Goal: Task Accomplishment & Management: Manage account settings

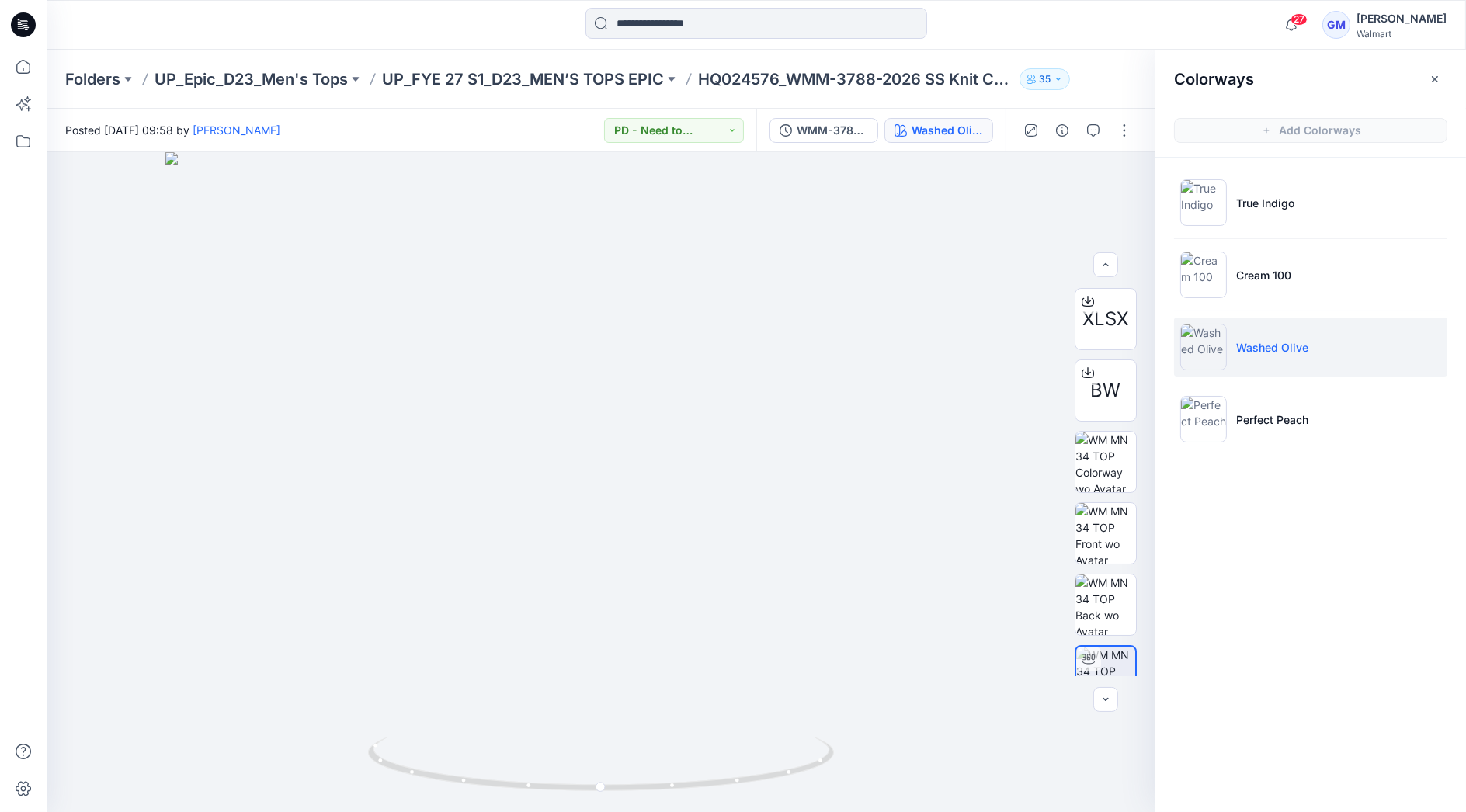
scroll to position [102, 0]
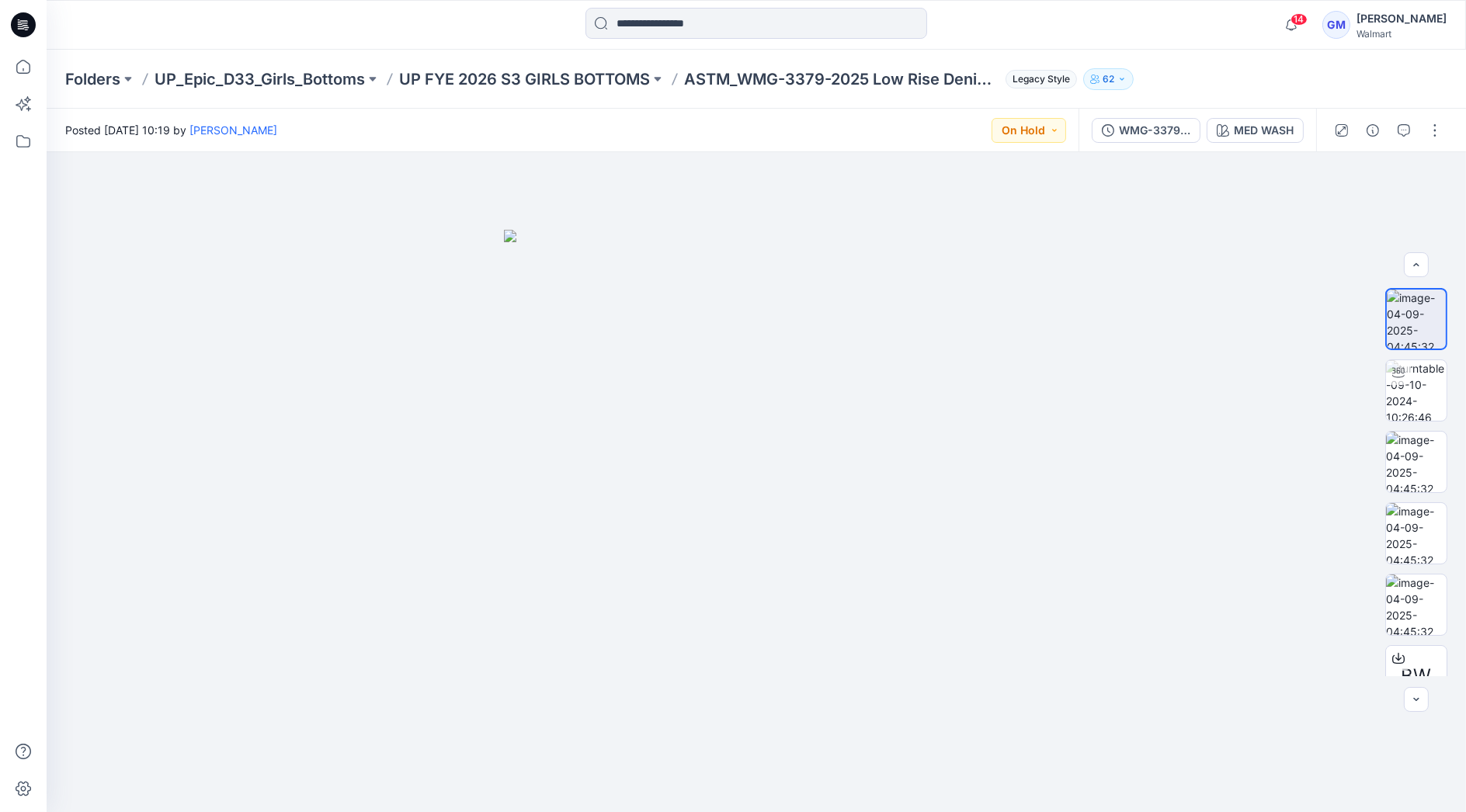
scroll to position [102, 0]
click at [698, 26] on input at bounding box center [756, 22] width 342 height 31
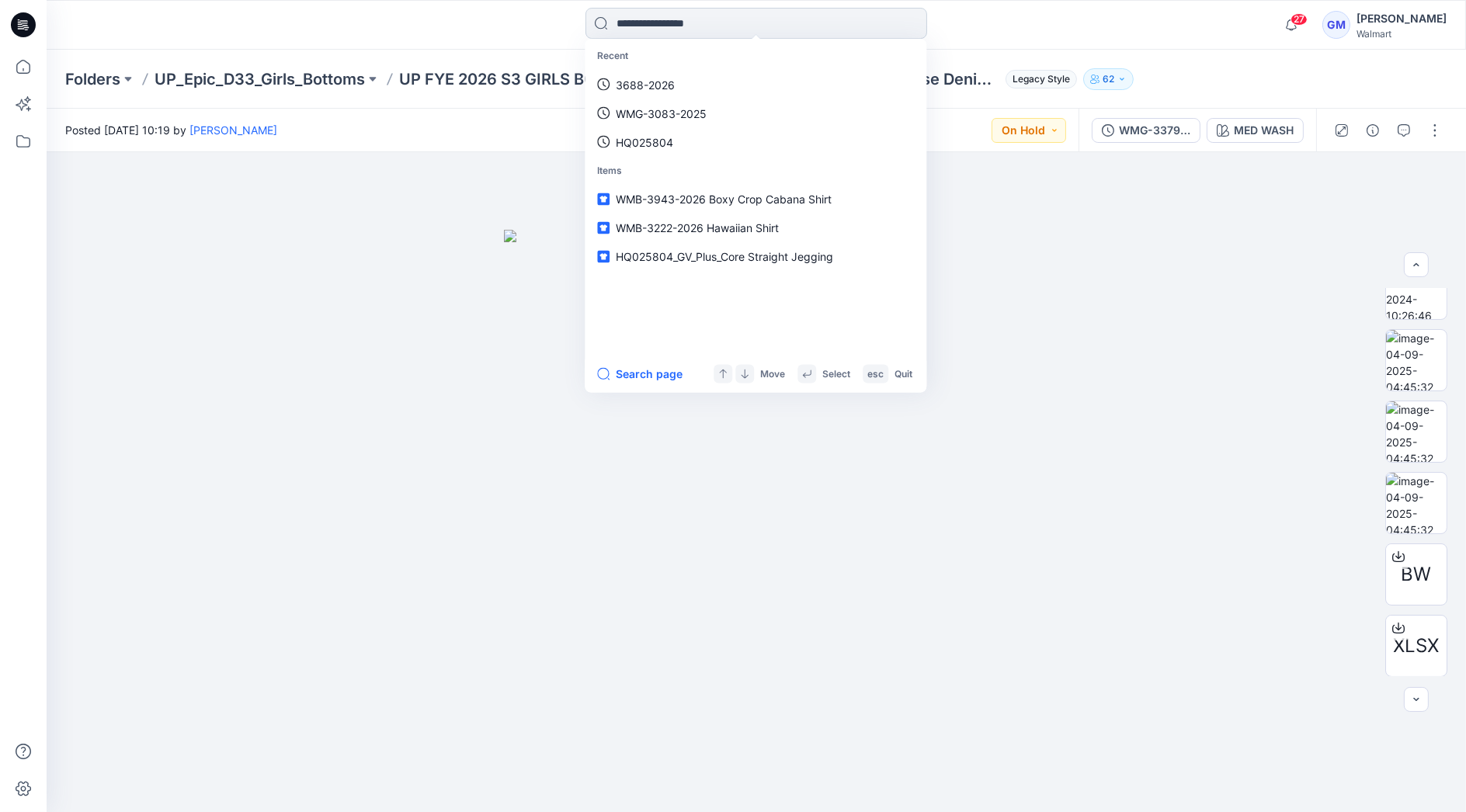
click at [676, 30] on input at bounding box center [756, 22] width 342 height 31
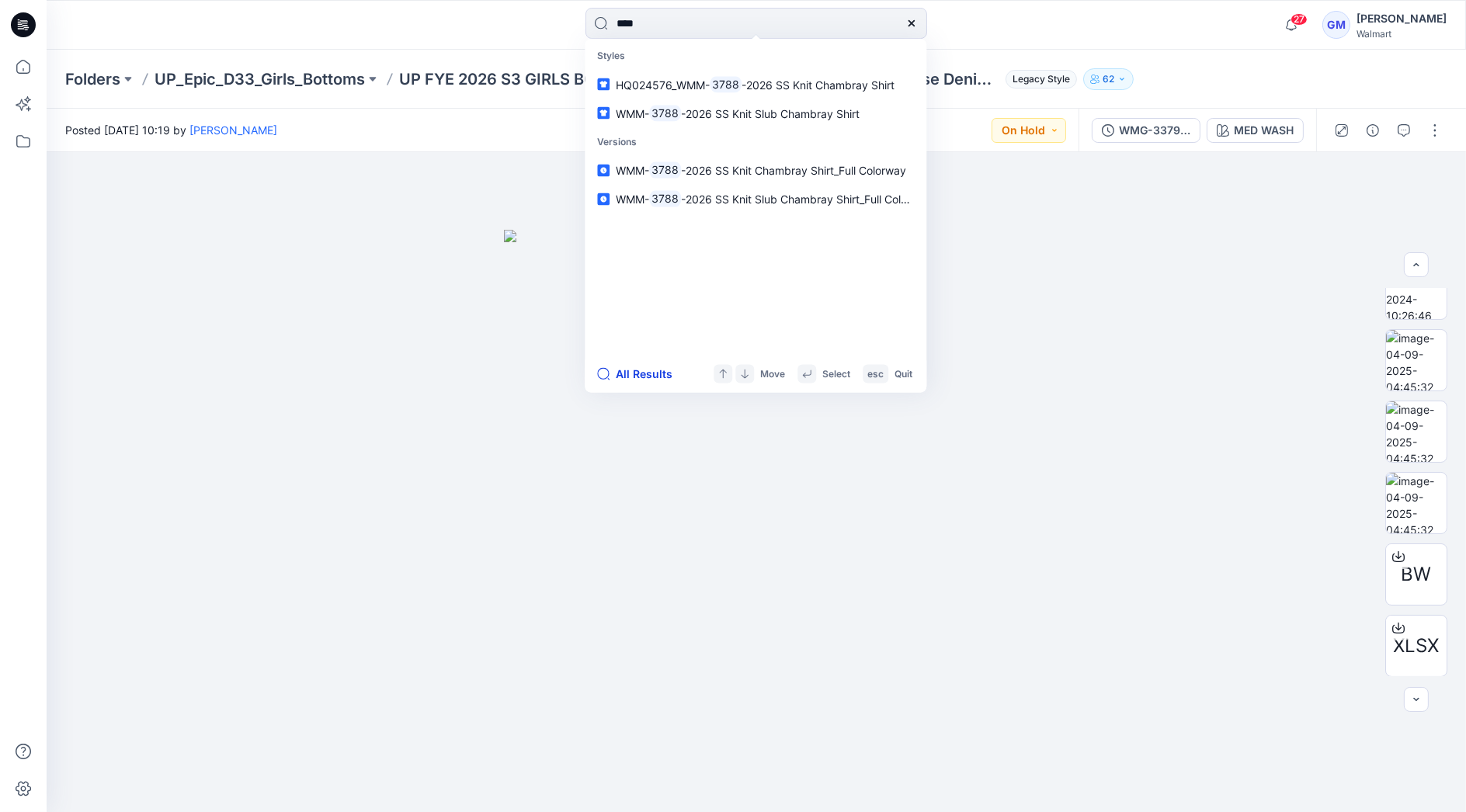
type input "****"
click at [637, 376] on button "All Results" at bounding box center [639, 374] width 85 height 19
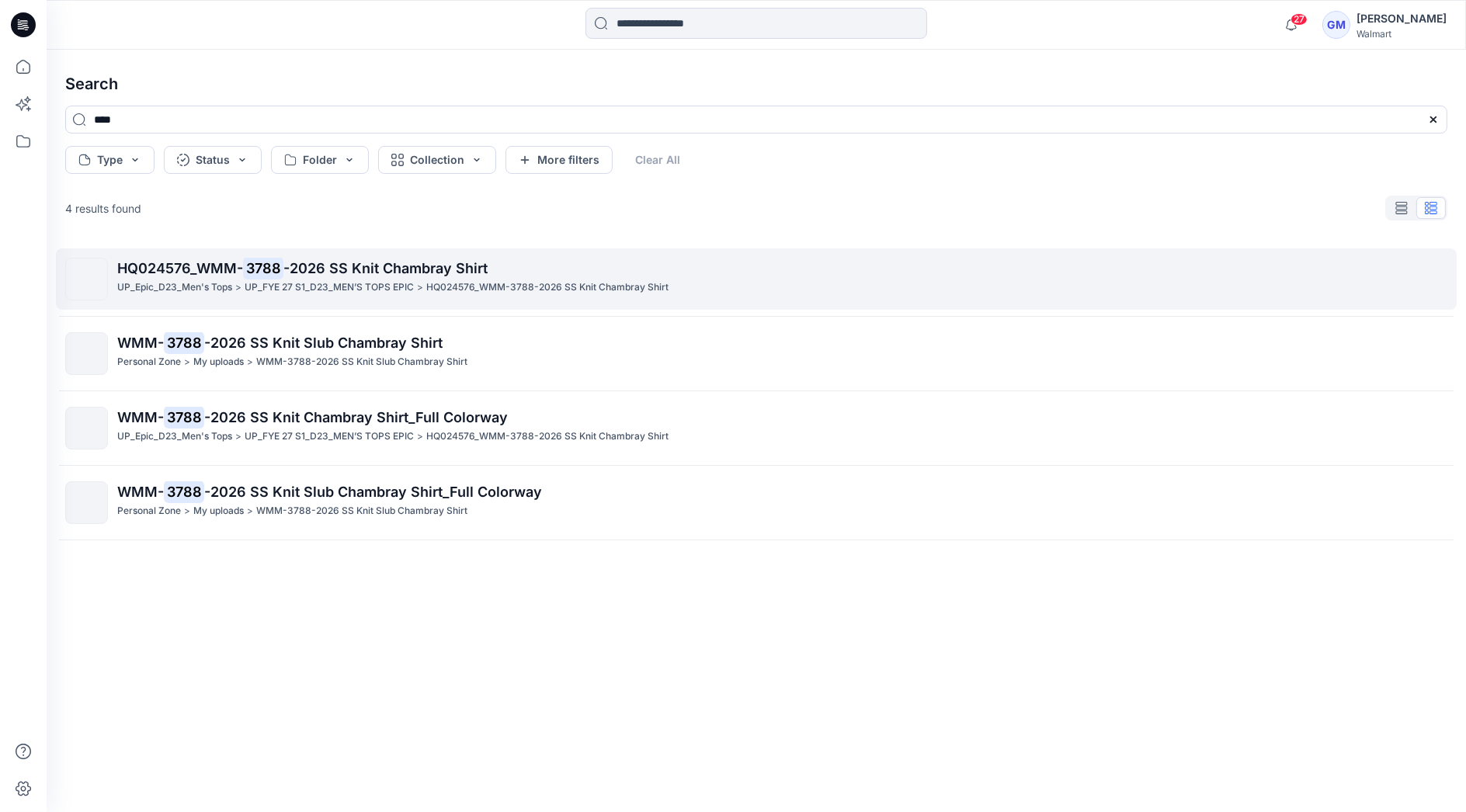
click at [281, 279] on p "UP_FYE 27 S1_D23_MEN’S TOPS EPIC" at bounding box center [329, 287] width 169 height 16
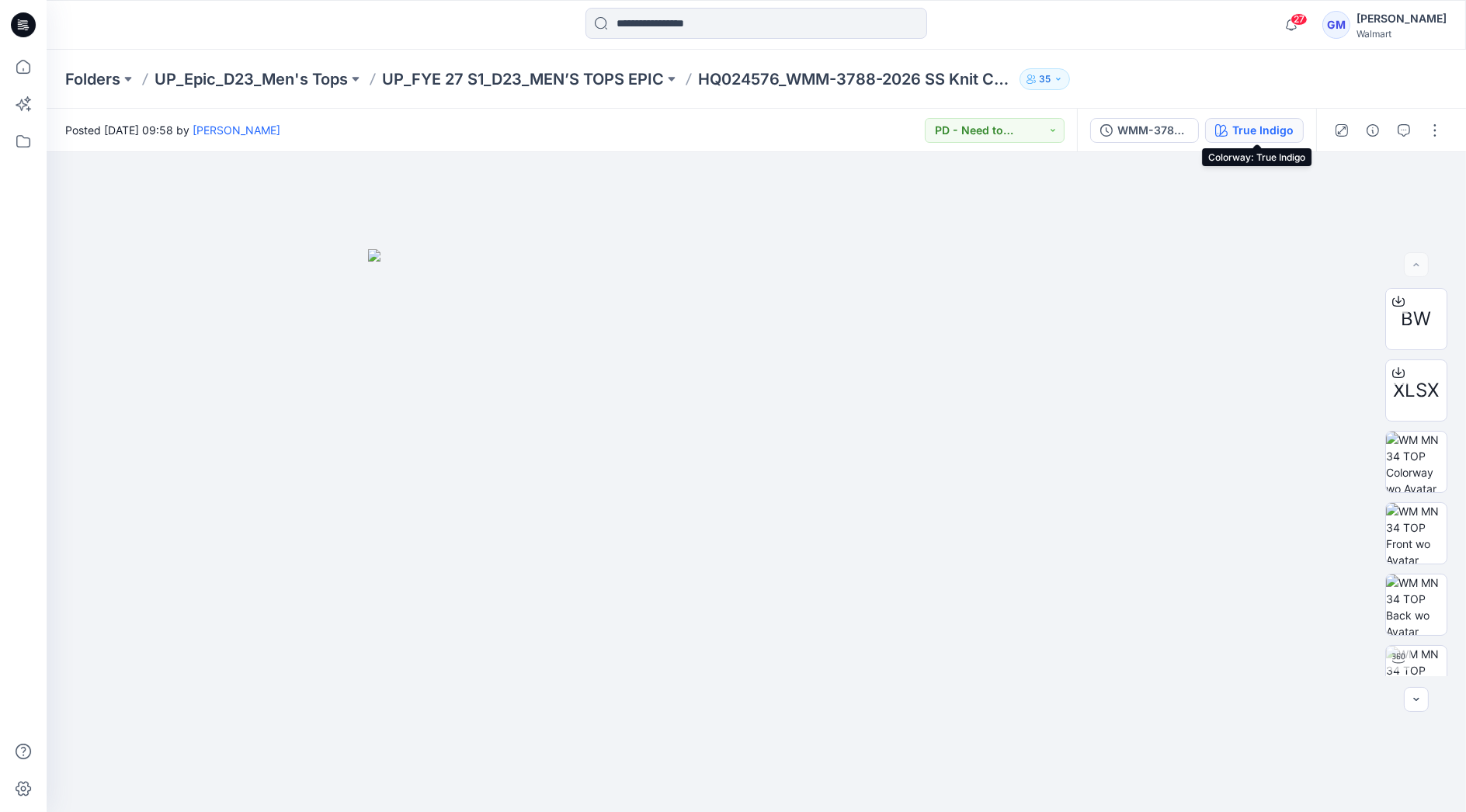
click at [1245, 128] on div "True Indigo" at bounding box center [1262, 131] width 62 height 17
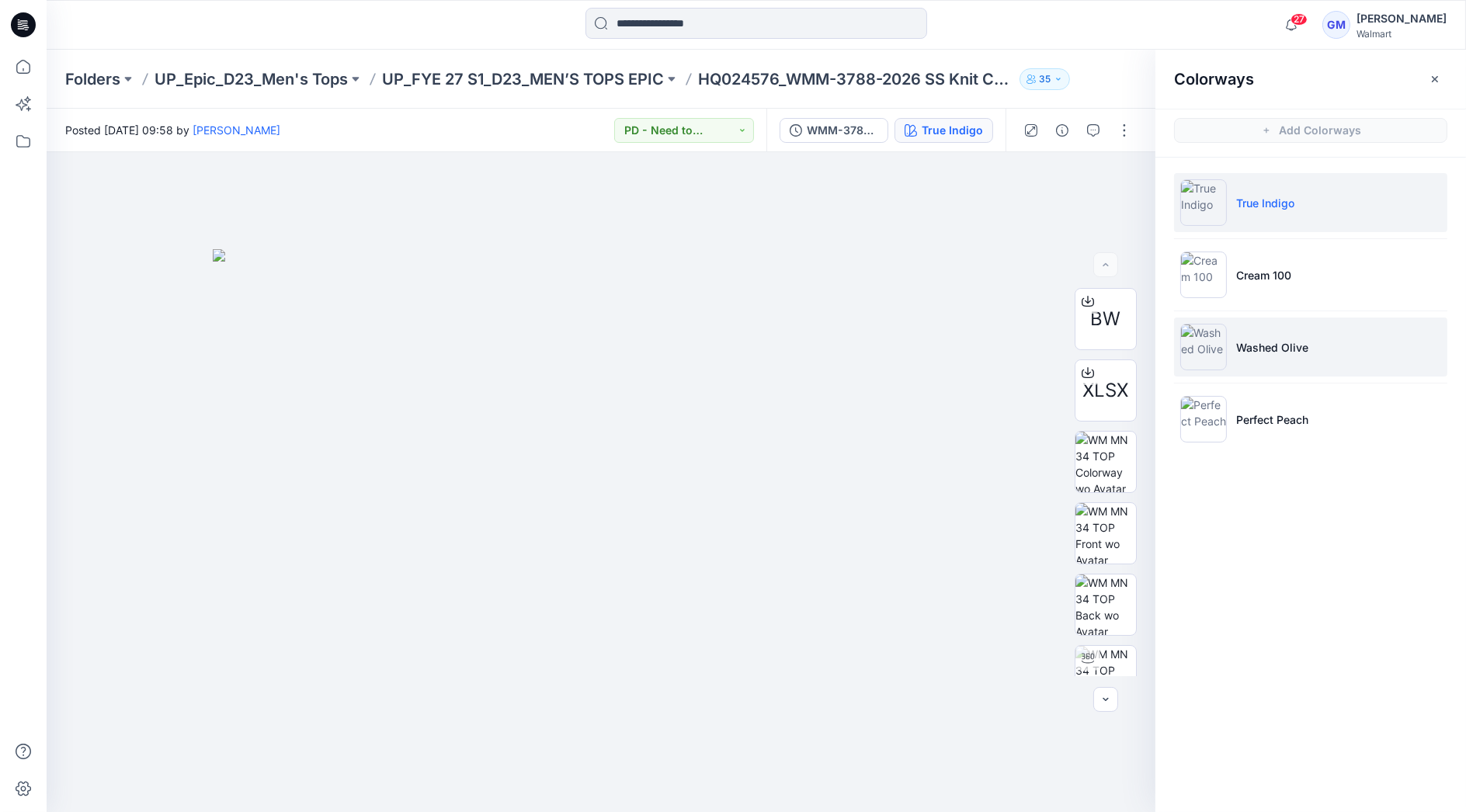
click at [1296, 329] on li "Washed Olive" at bounding box center [1310, 346] width 274 height 59
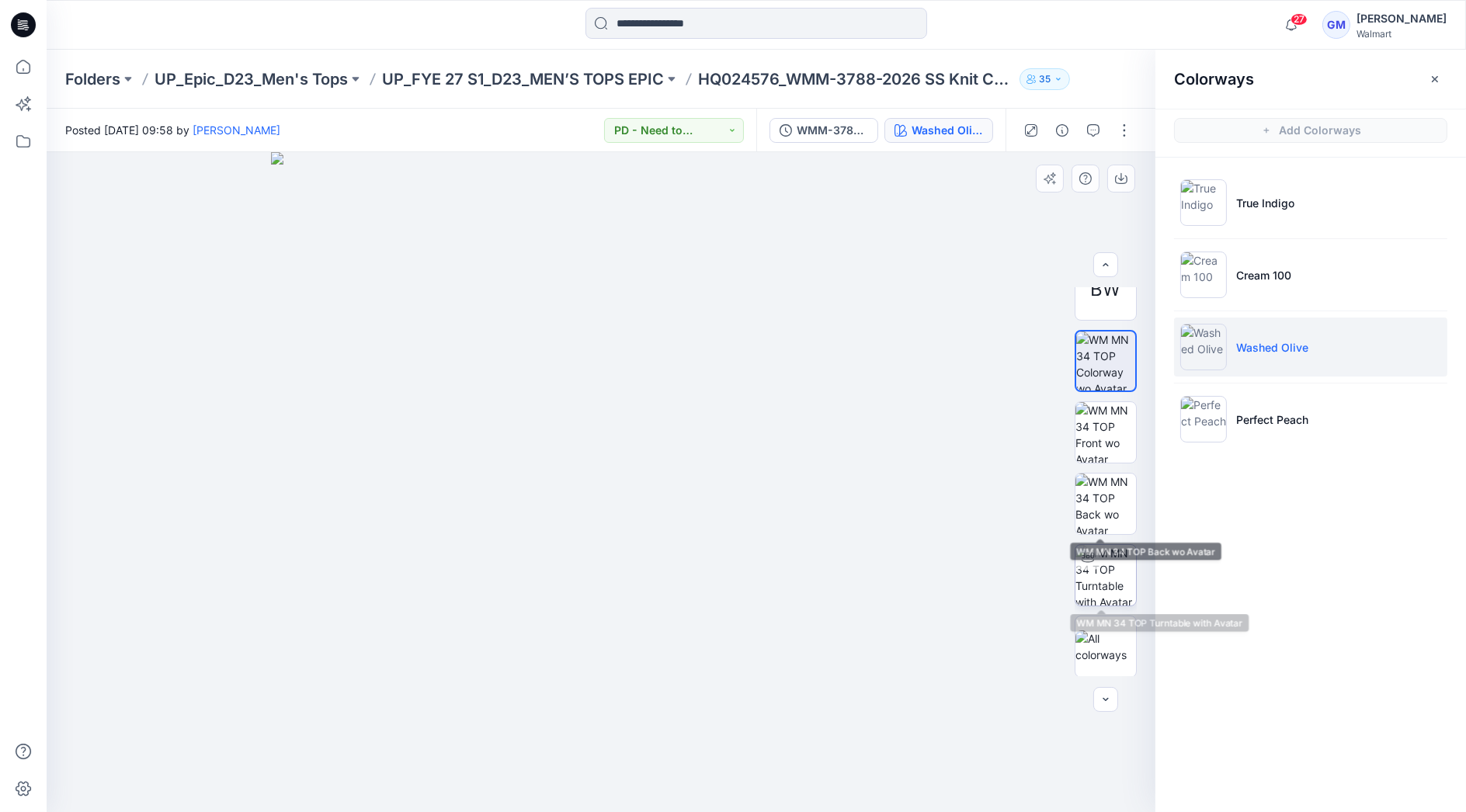
scroll to position [102, 0]
click at [1105, 574] on img at bounding box center [1105, 574] width 61 height 61
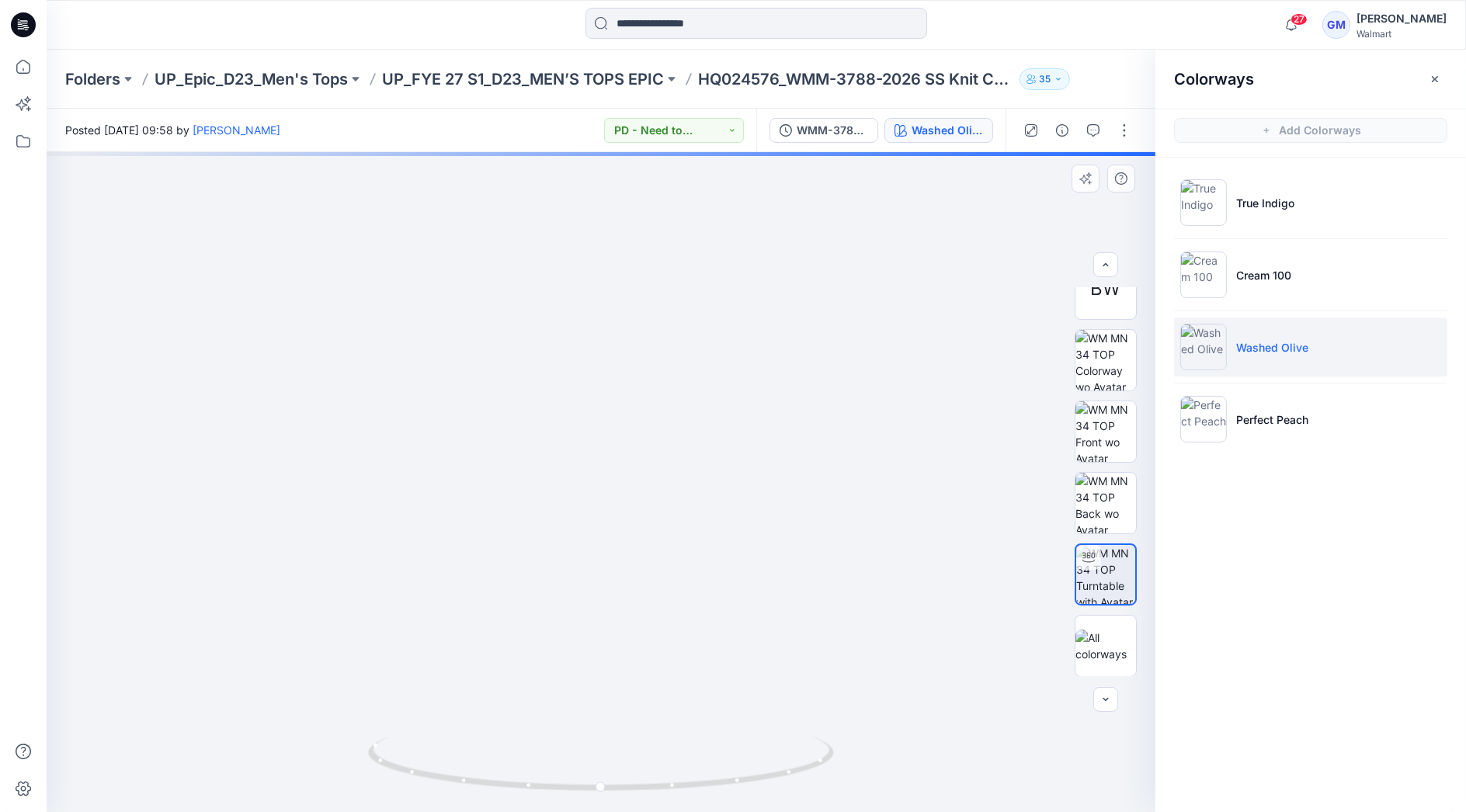
drag, startPoint x: 612, startPoint y: 264, endPoint x: 613, endPoint y: 381, distance: 117.0
click at [613, 381] on img at bounding box center [600, 473] width 923 height 675
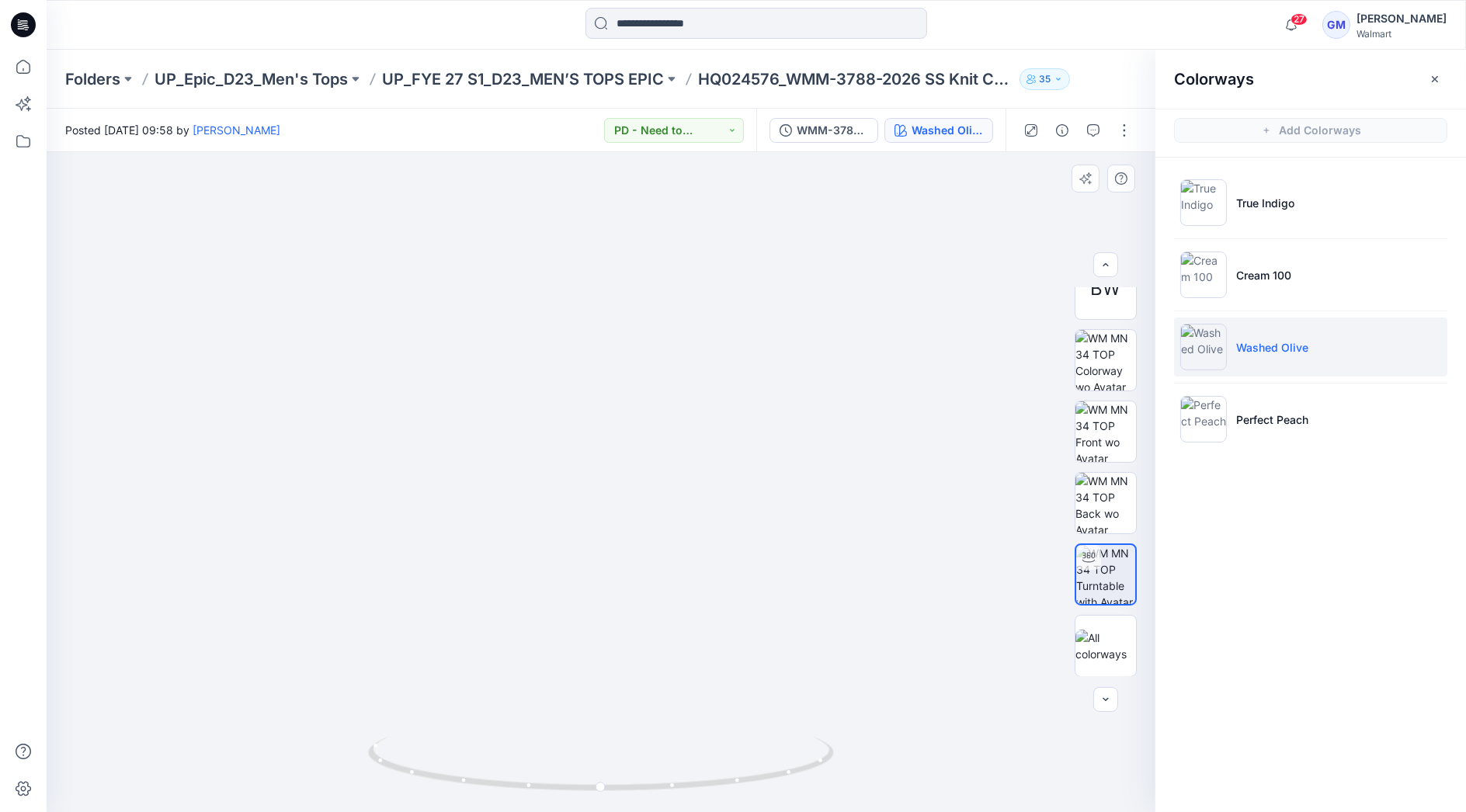
drag, startPoint x: 345, startPoint y: 11, endPoint x: 426, endPoint y: 154, distance: 164.3
click at [345, 11] on div at bounding box center [224, 24] width 355 height 35
drag, startPoint x: 689, startPoint y: 784, endPoint x: 829, endPoint y: 753, distance: 143.4
click at [829, 753] on icon at bounding box center [602, 765] width 470 height 58
click at [1121, 26] on div "27 Notifications Your style WMB-3969-2026 Hooded Boxy Crop Flannel has been upd…" at bounding box center [755, 24] width 1418 height 35
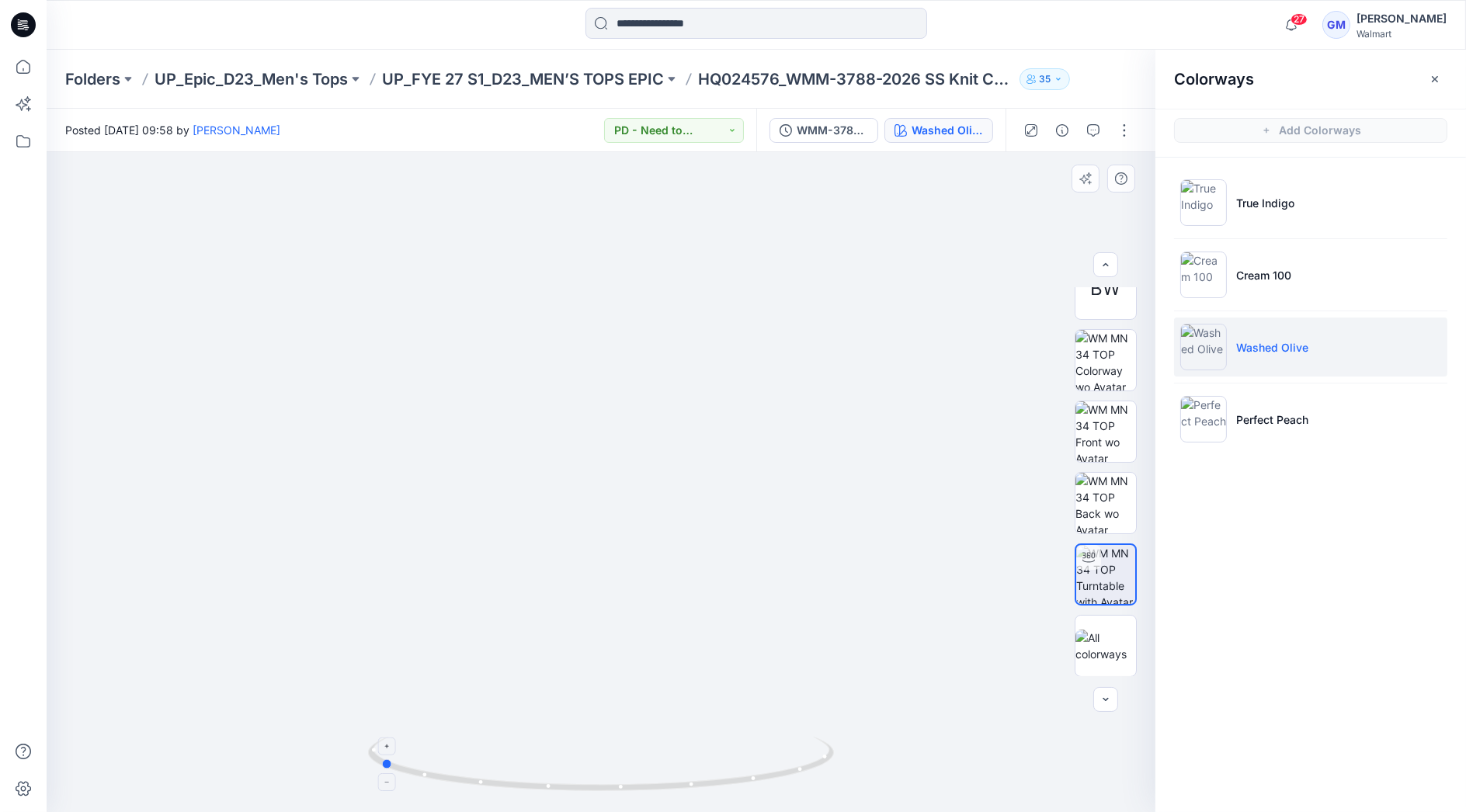
drag, startPoint x: 655, startPoint y: 791, endPoint x: 761, endPoint y: 778, distance: 106.8
click at [761, 778] on icon at bounding box center [602, 765] width 470 height 58
drag, startPoint x: 649, startPoint y: 5, endPoint x: 649, endPoint y: 25, distance: 20.0
click at [649, 5] on div "27 Notifications Your style WMB-3969-2026 Hooded Boxy Crop Flannel has been upd…" at bounding box center [756, 24] width 1419 height 49
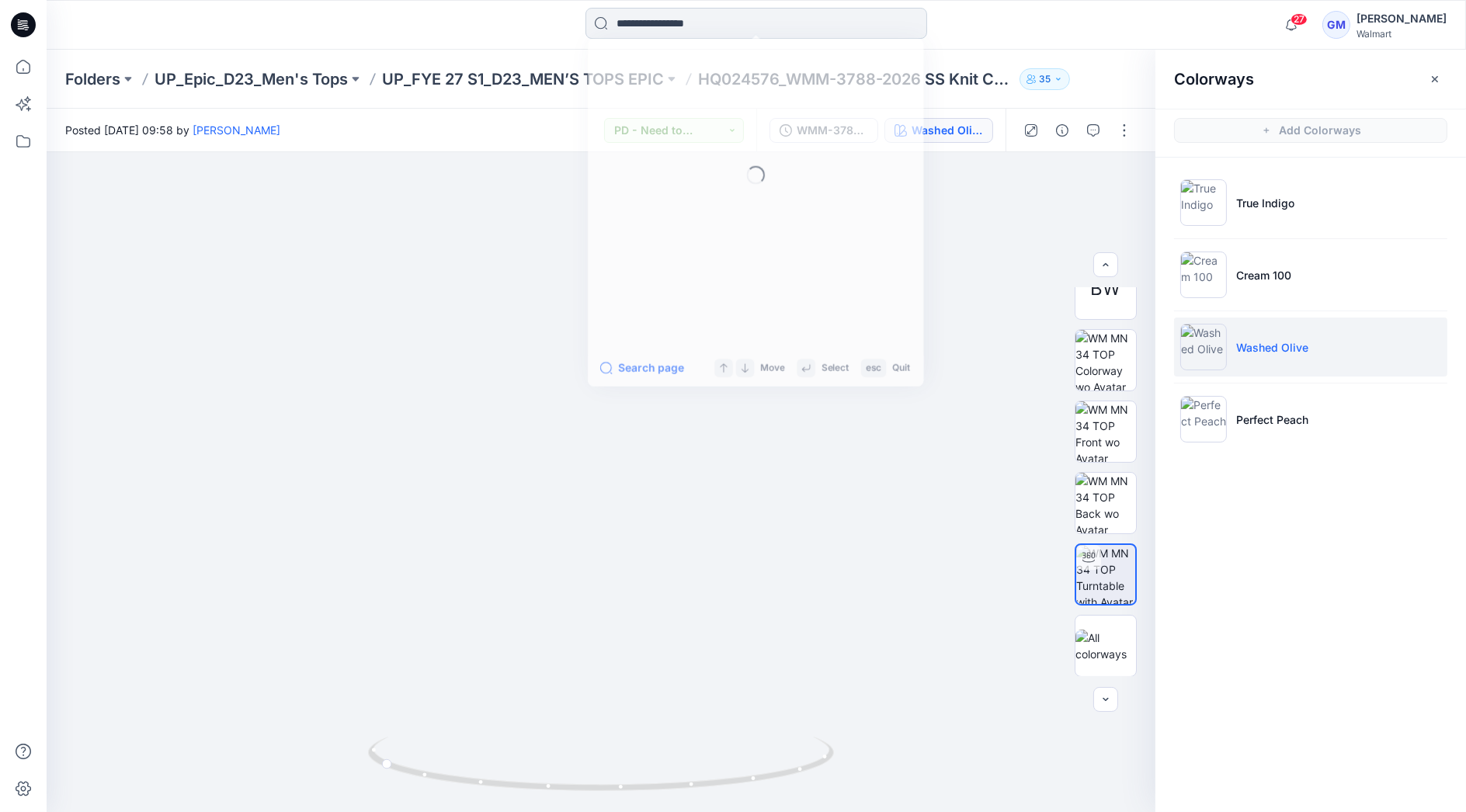
click at [649, 25] on input at bounding box center [756, 22] width 342 height 31
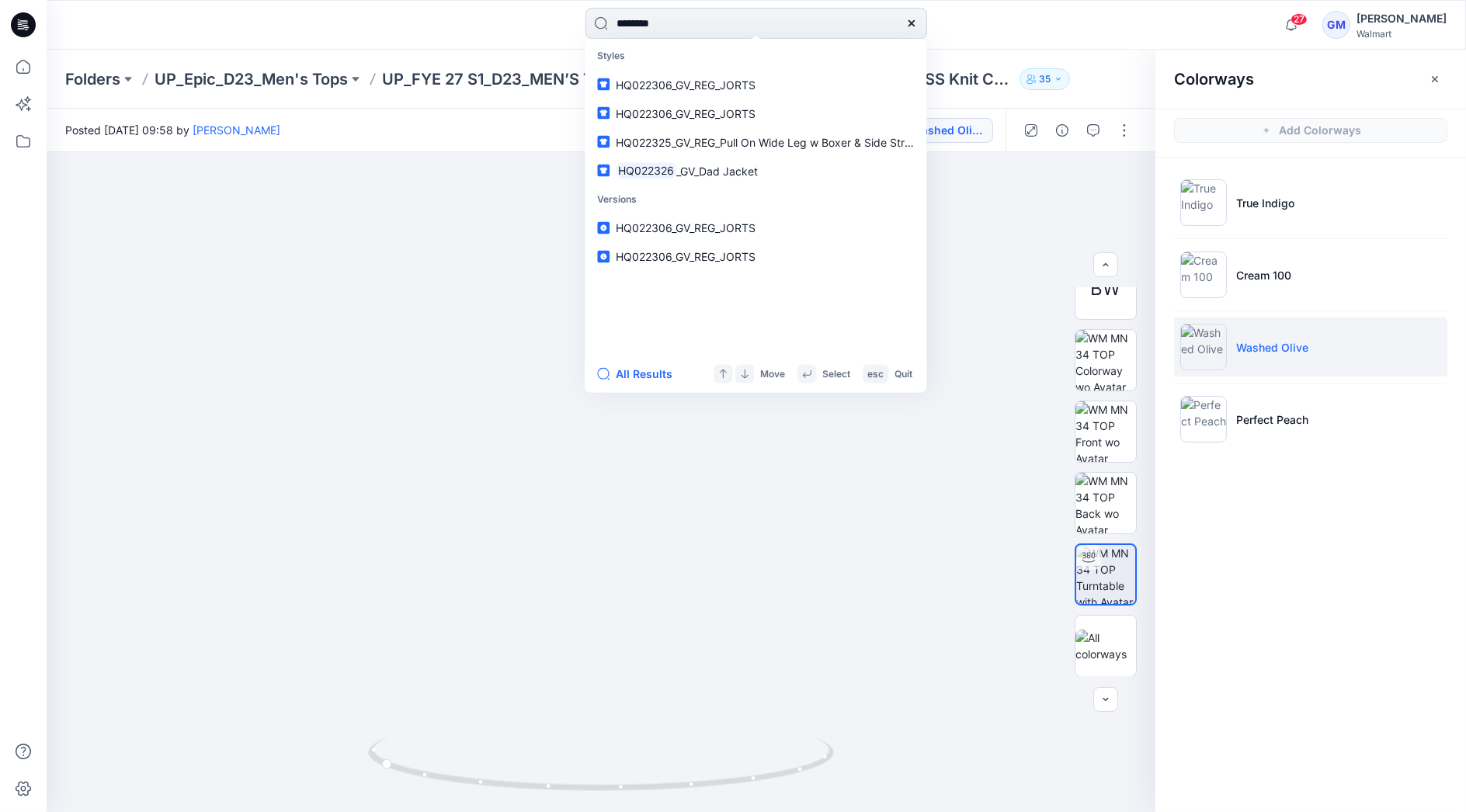
type input "********"
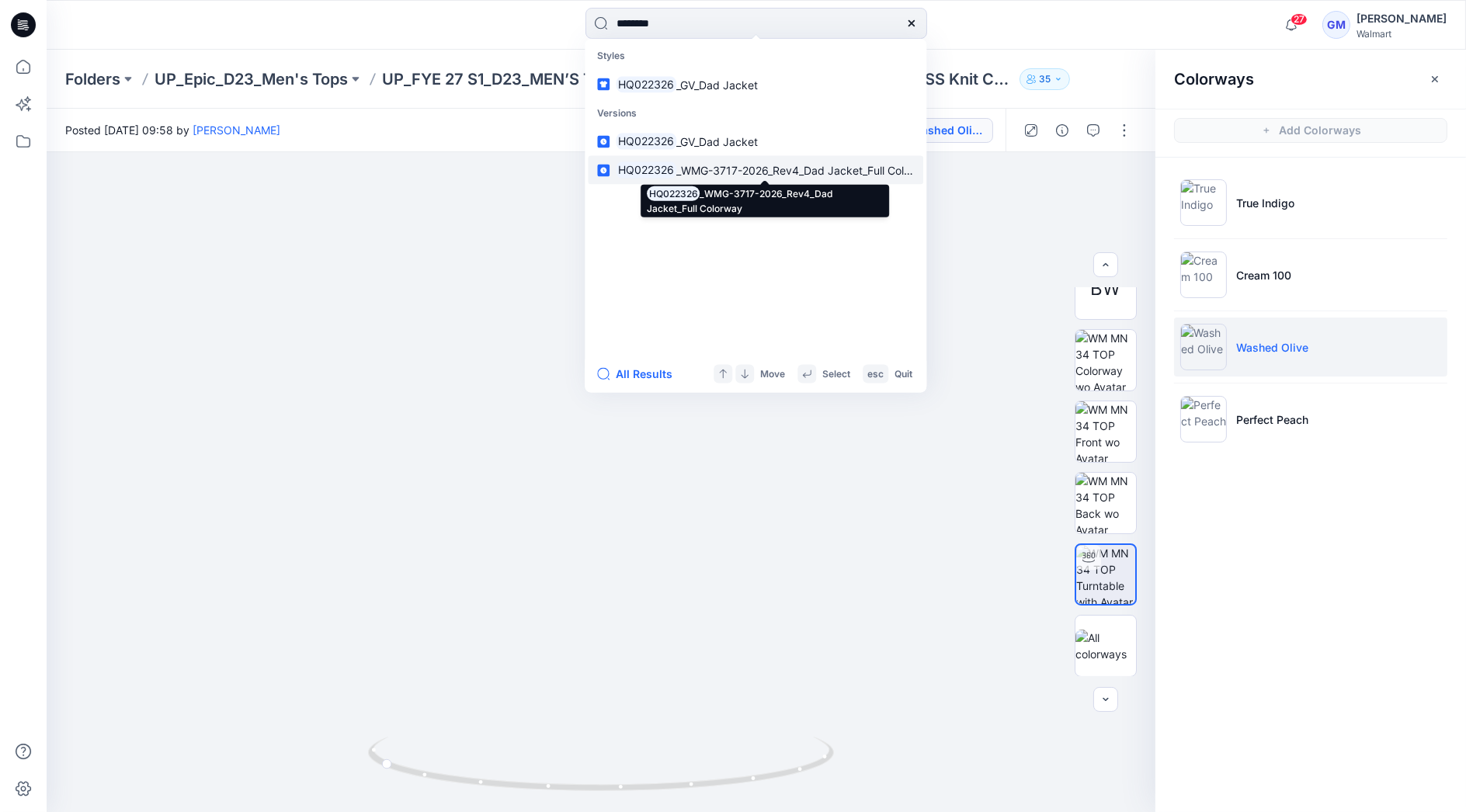
click at [734, 168] on span "_WMG-3717-2026_Rev4_Dad Jacket_Full Colorway" at bounding box center [805, 170] width 259 height 13
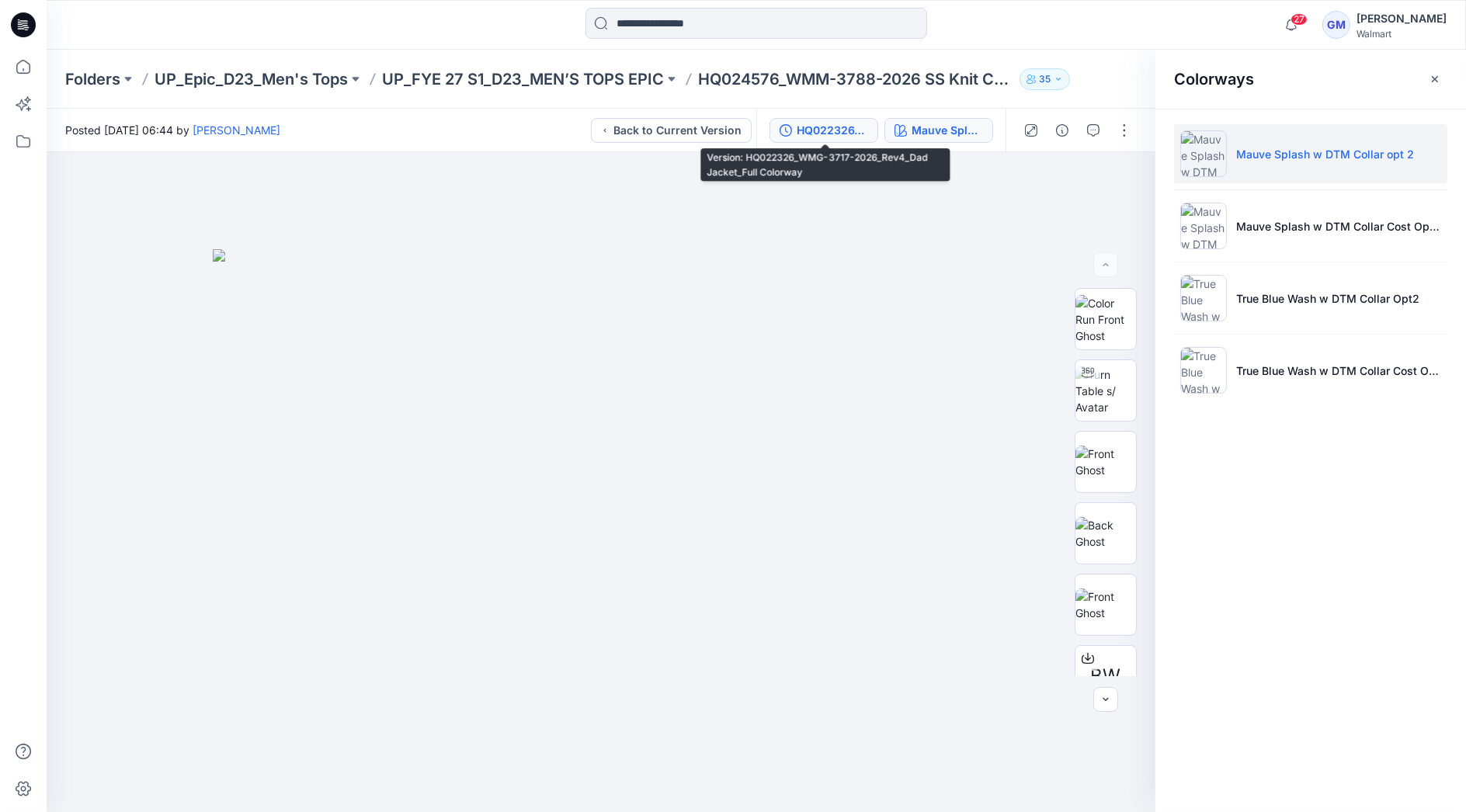
click at [833, 124] on div "HQ022326_WMG-3717-2026_Rev4_Dad Jacket_Full Colorway" at bounding box center [832, 131] width 71 height 17
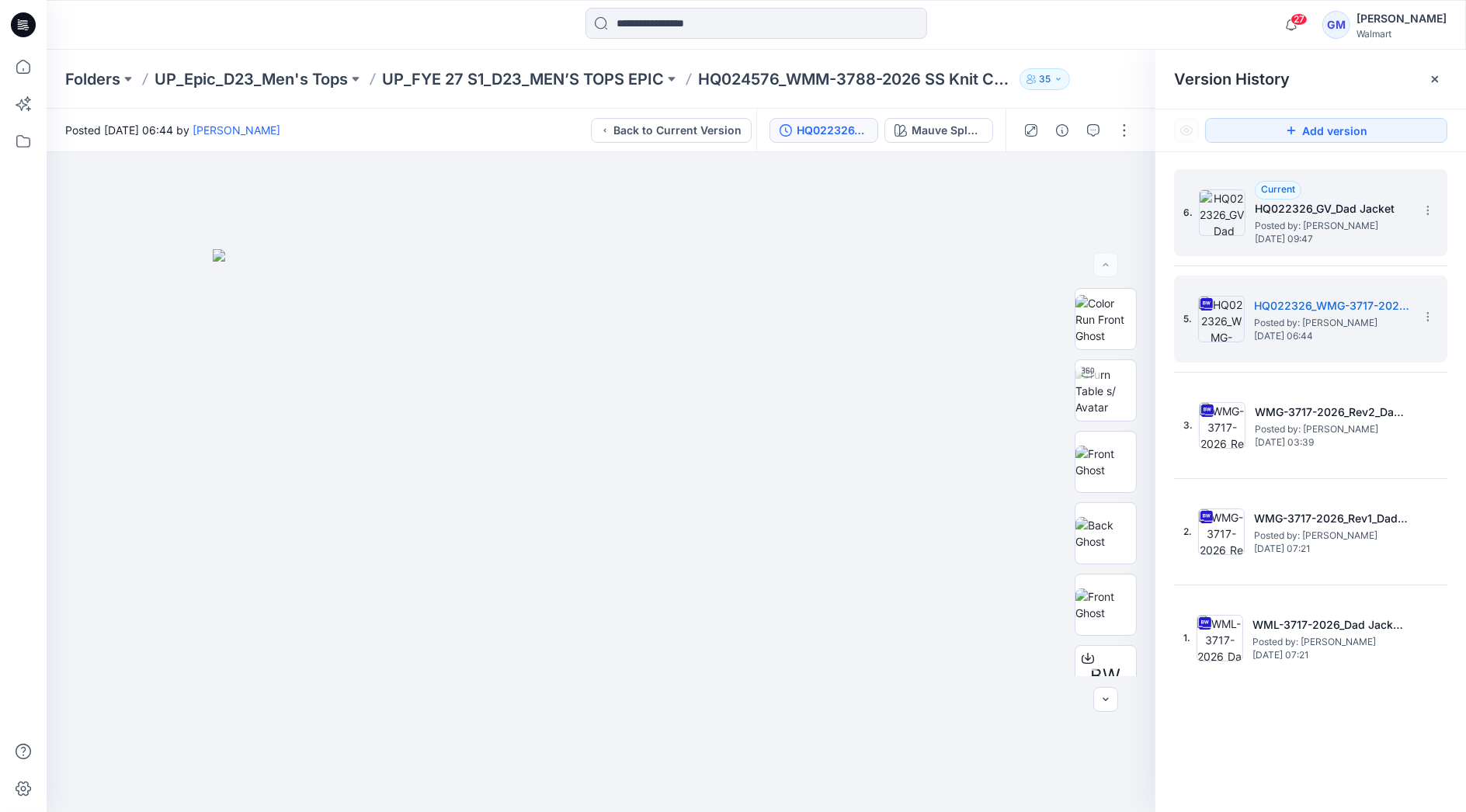
click at [1305, 213] on h5 "HQ022326_GV_Dad Jacket" at bounding box center [1332, 209] width 155 height 19
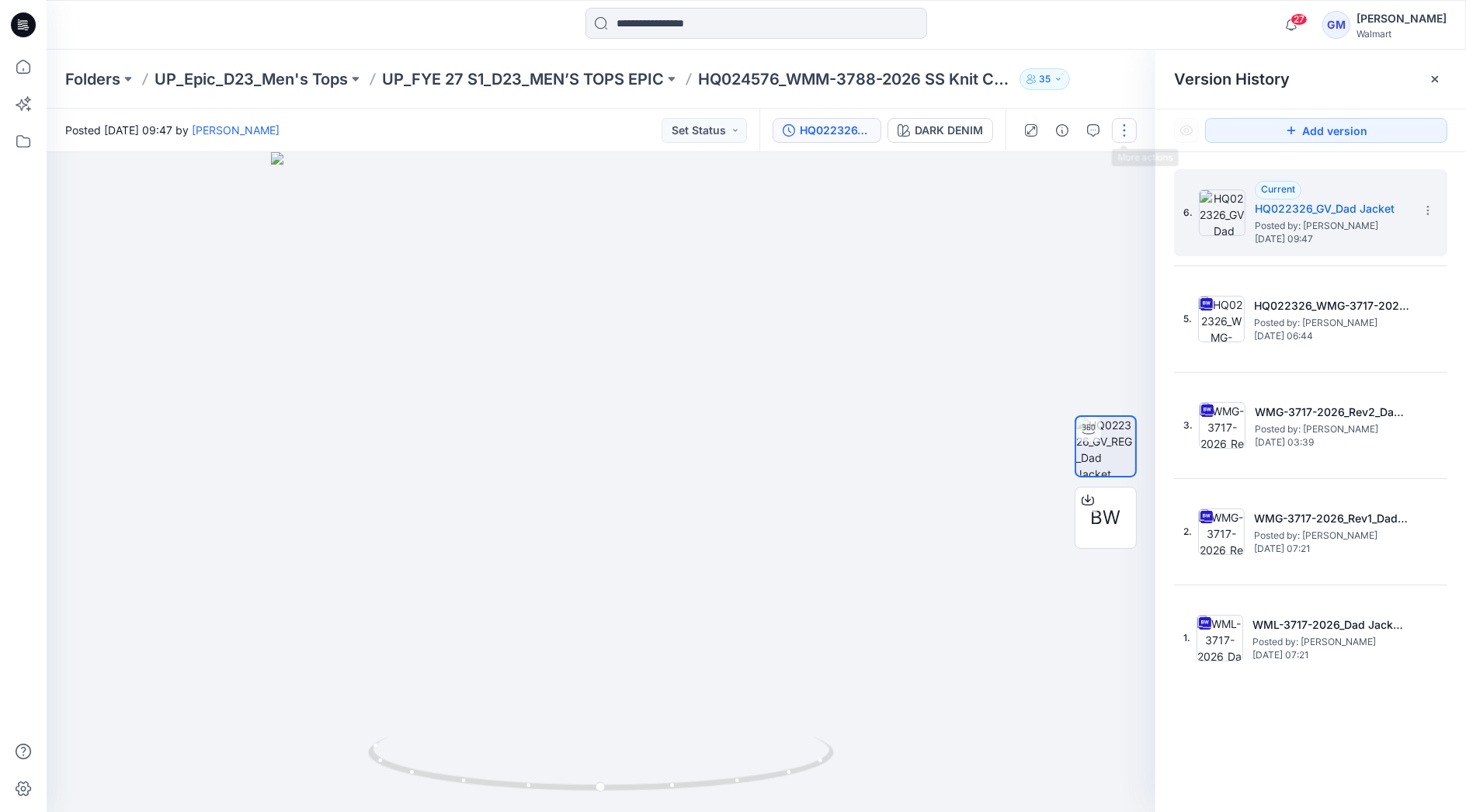
click at [1121, 127] on button "button" at bounding box center [1123, 130] width 25 height 25
click at [1042, 204] on button "Edit" at bounding box center [1058, 210] width 143 height 29
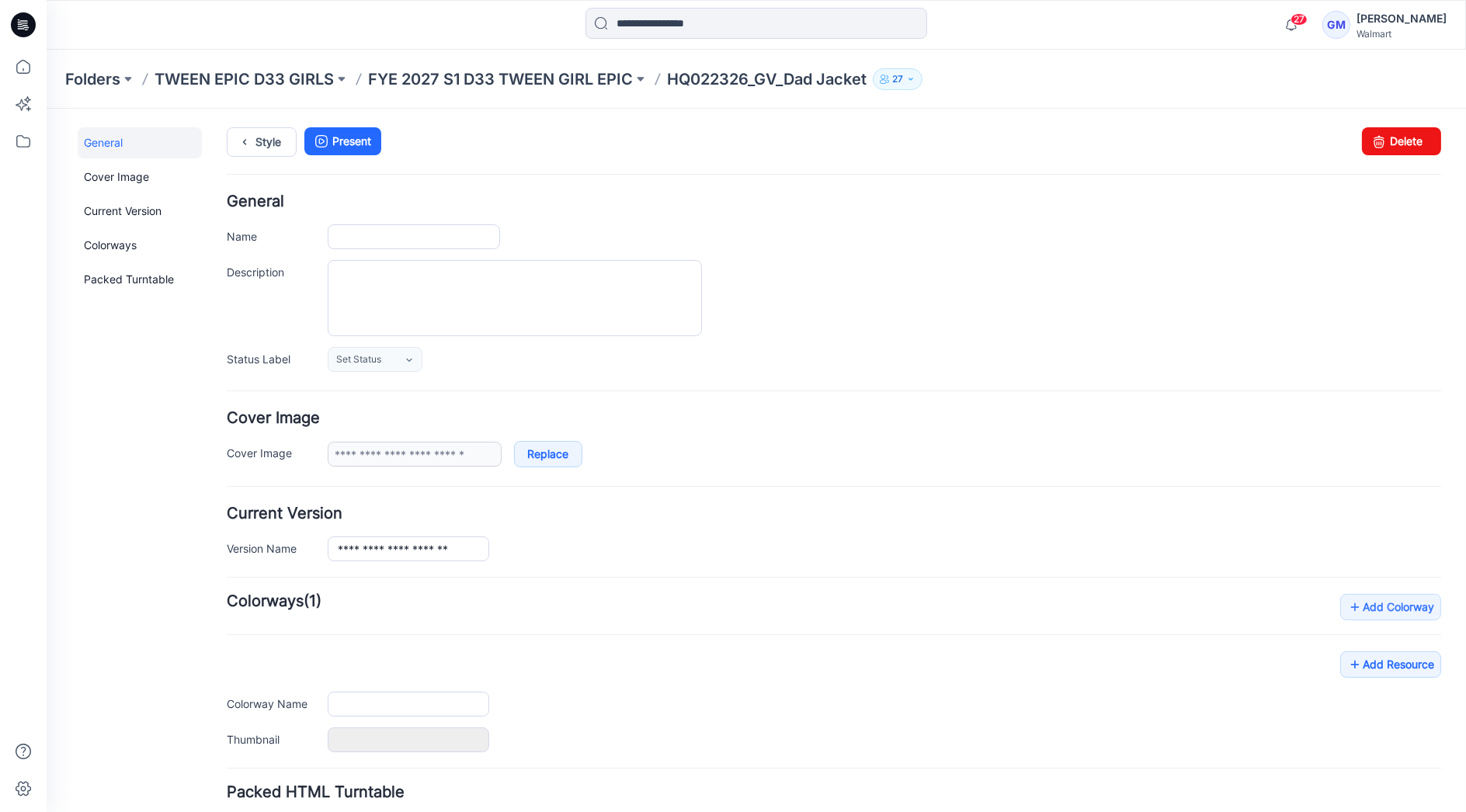
type input "**********"
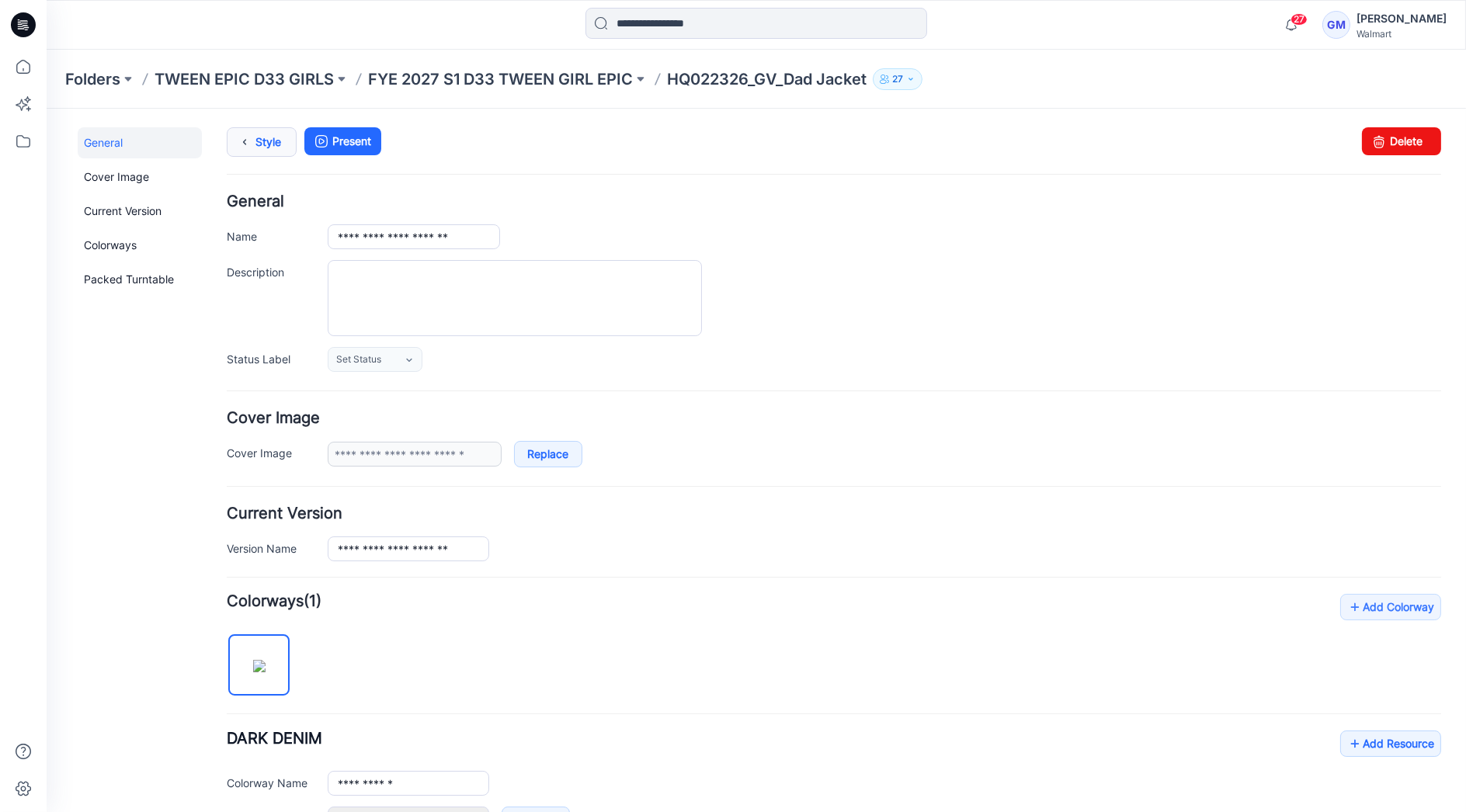
click at [254, 135] on icon at bounding box center [244, 141] width 21 height 28
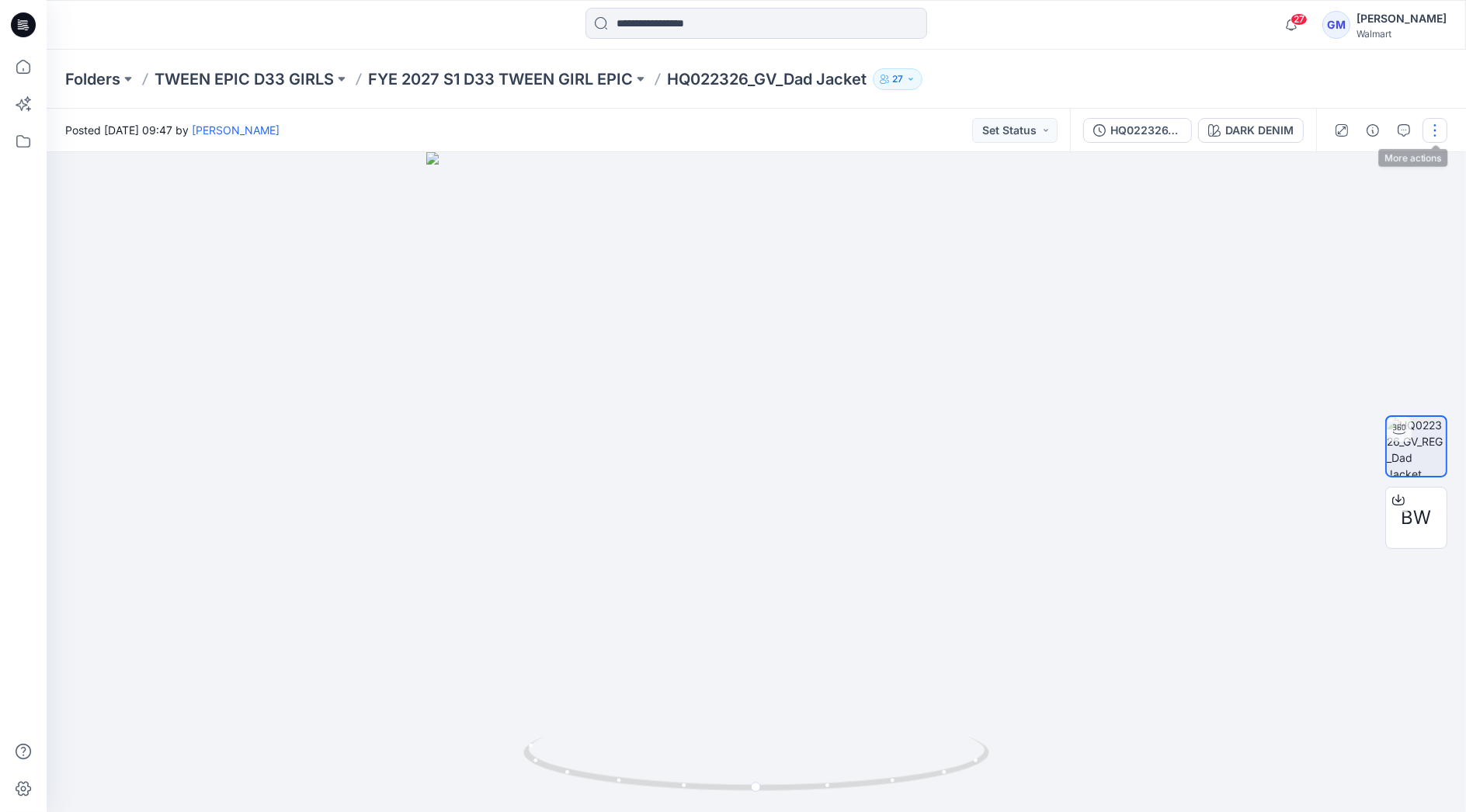
click at [1434, 127] on button "button" at bounding box center [1434, 130] width 25 height 25
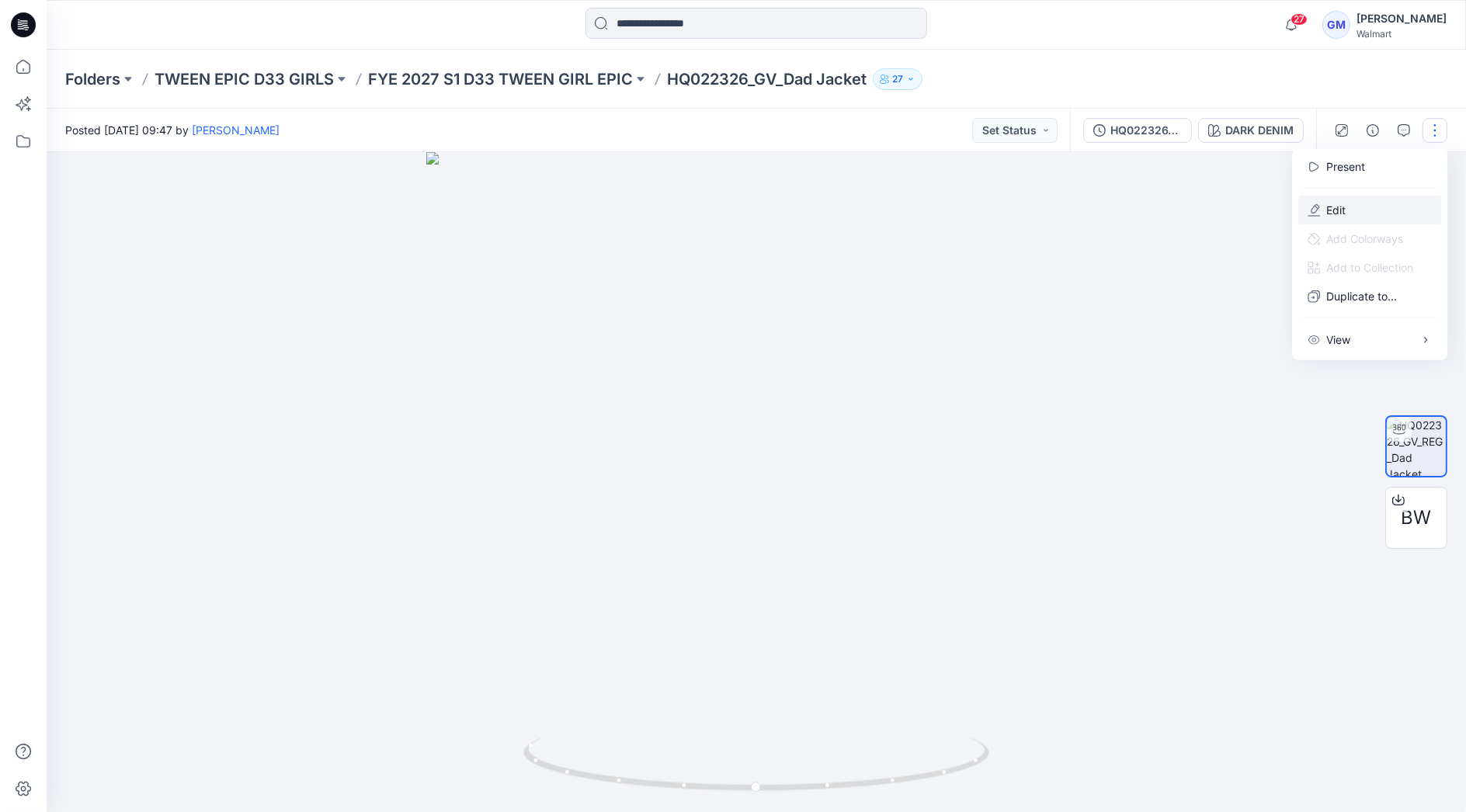
click at [1349, 205] on button "Edit" at bounding box center [1369, 210] width 143 height 29
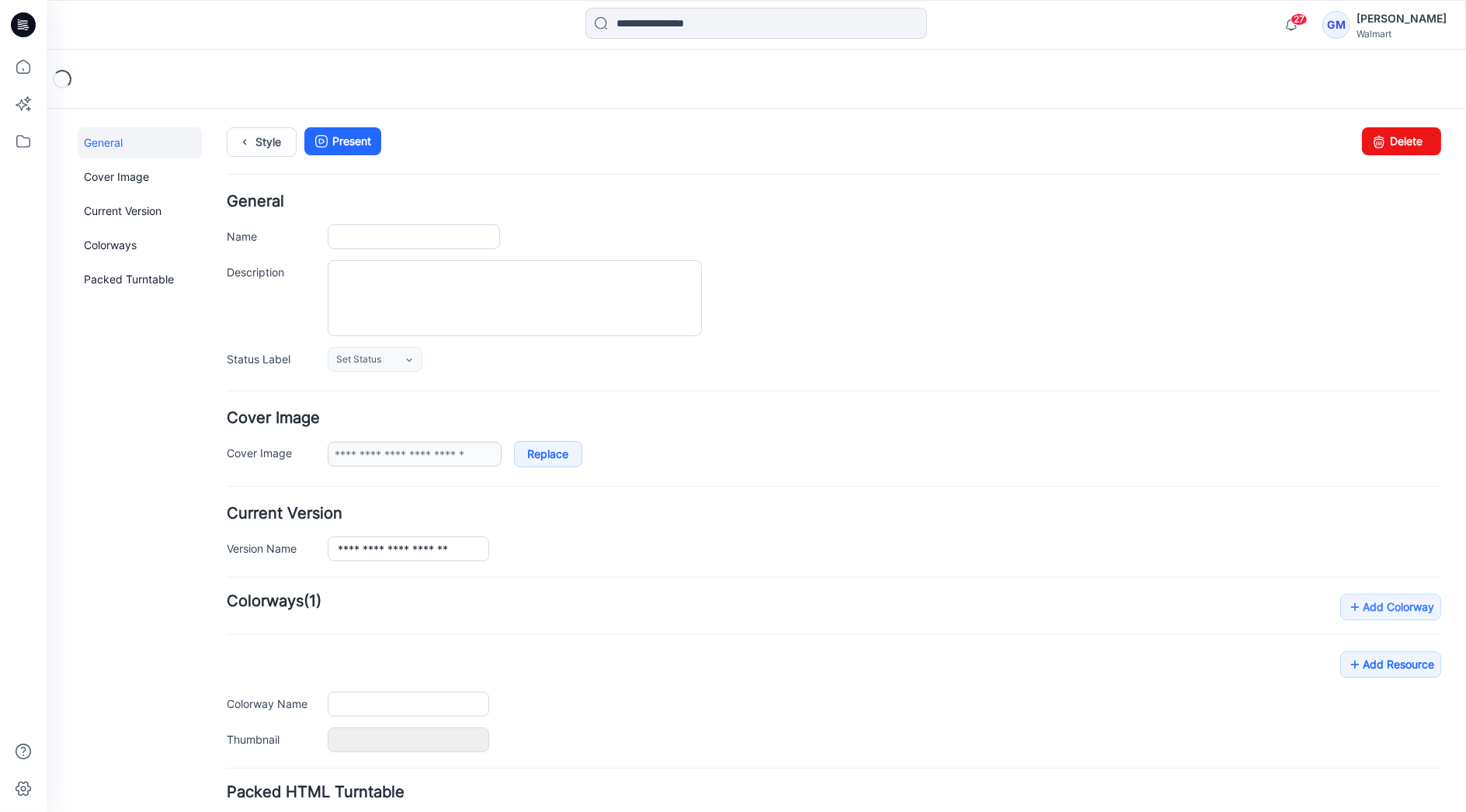
type input "**********"
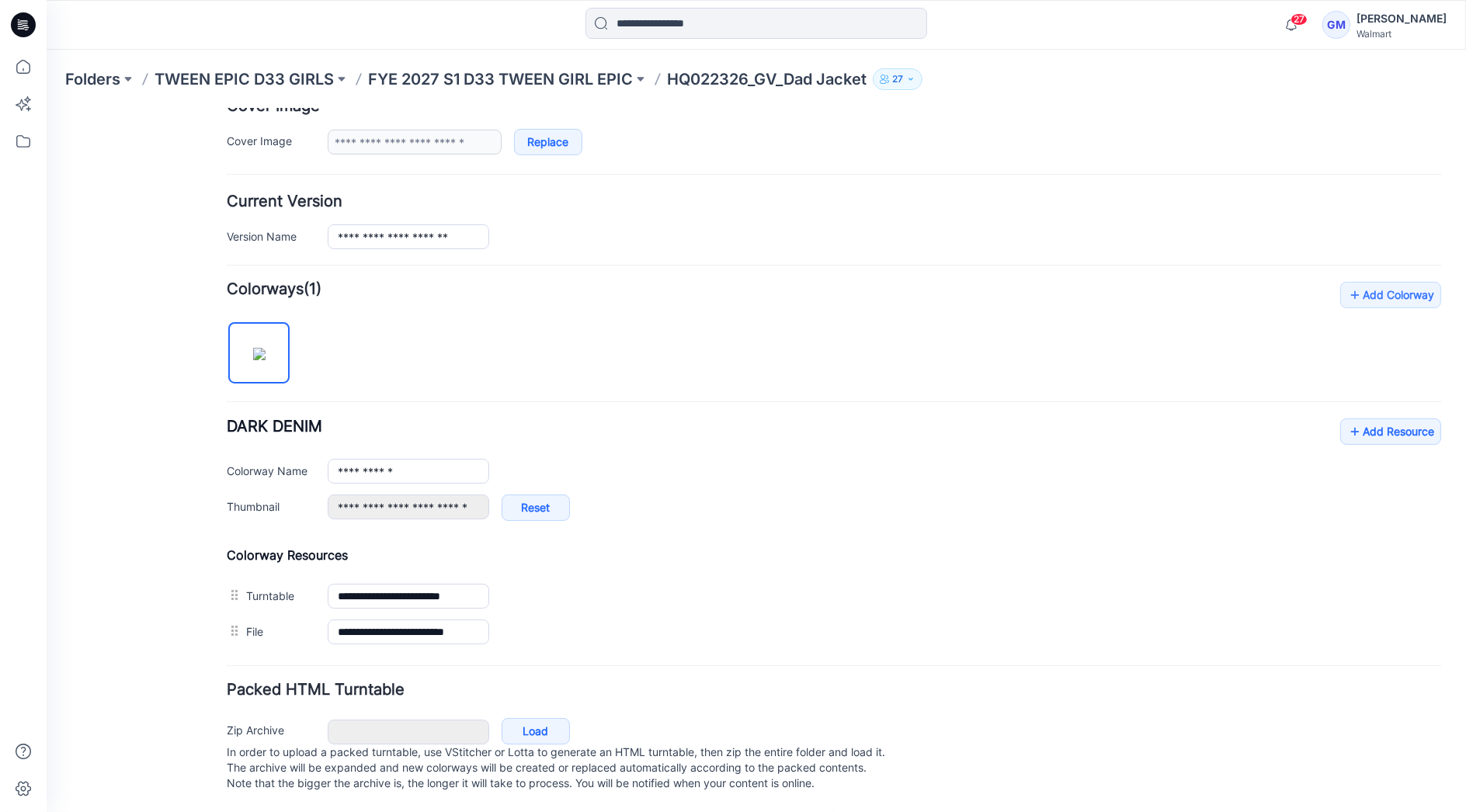
scroll to position [323, 0]
